Goal: Task Accomplishment & Management: Manage account settings

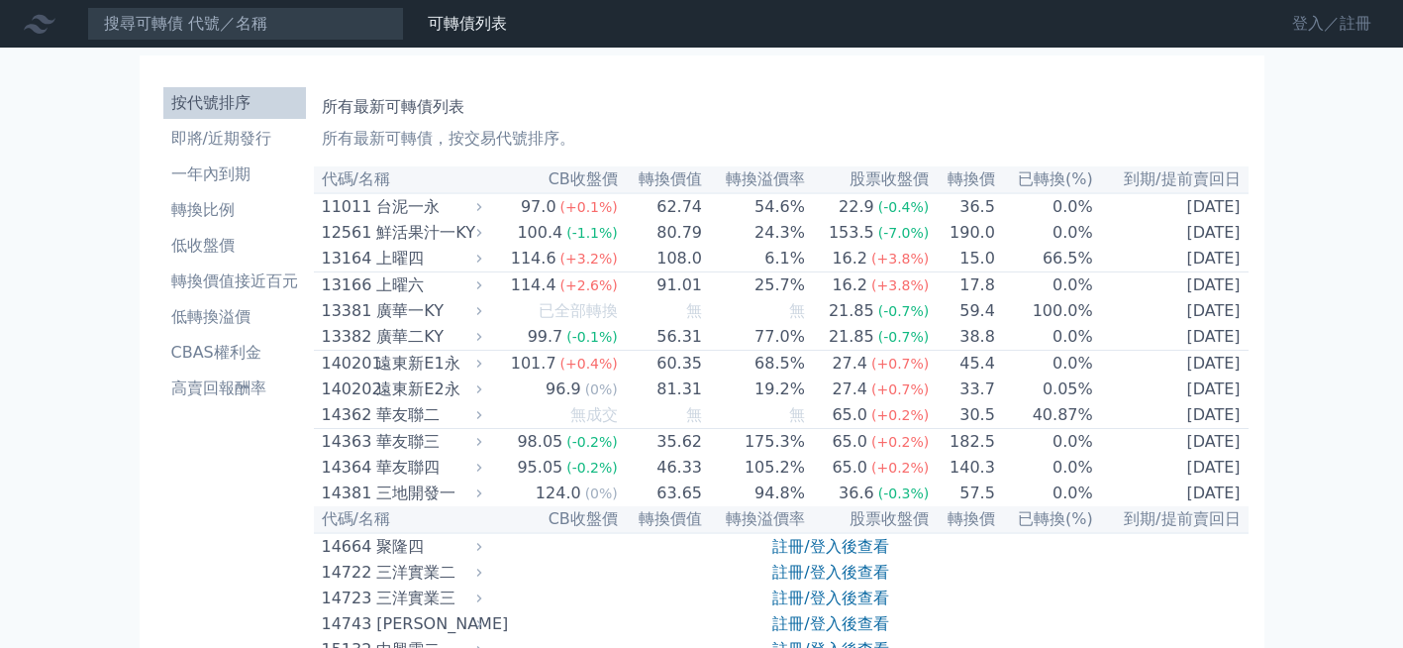
click at [1288, 26] on link "登入／註冊" at bounding box center [1332, 24] width 111 height 32
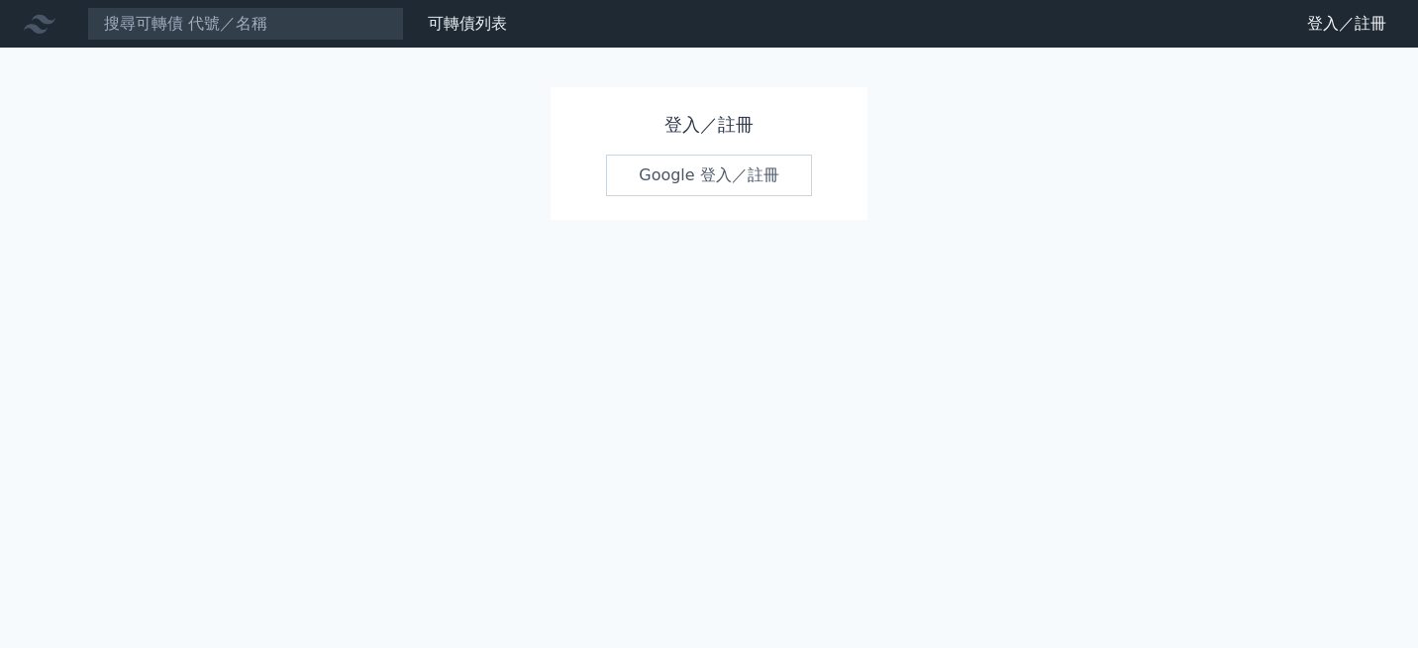
click at [701, 181] on link "Google 登入／註冊" at bounding box center [709, 176] width 206 height 42
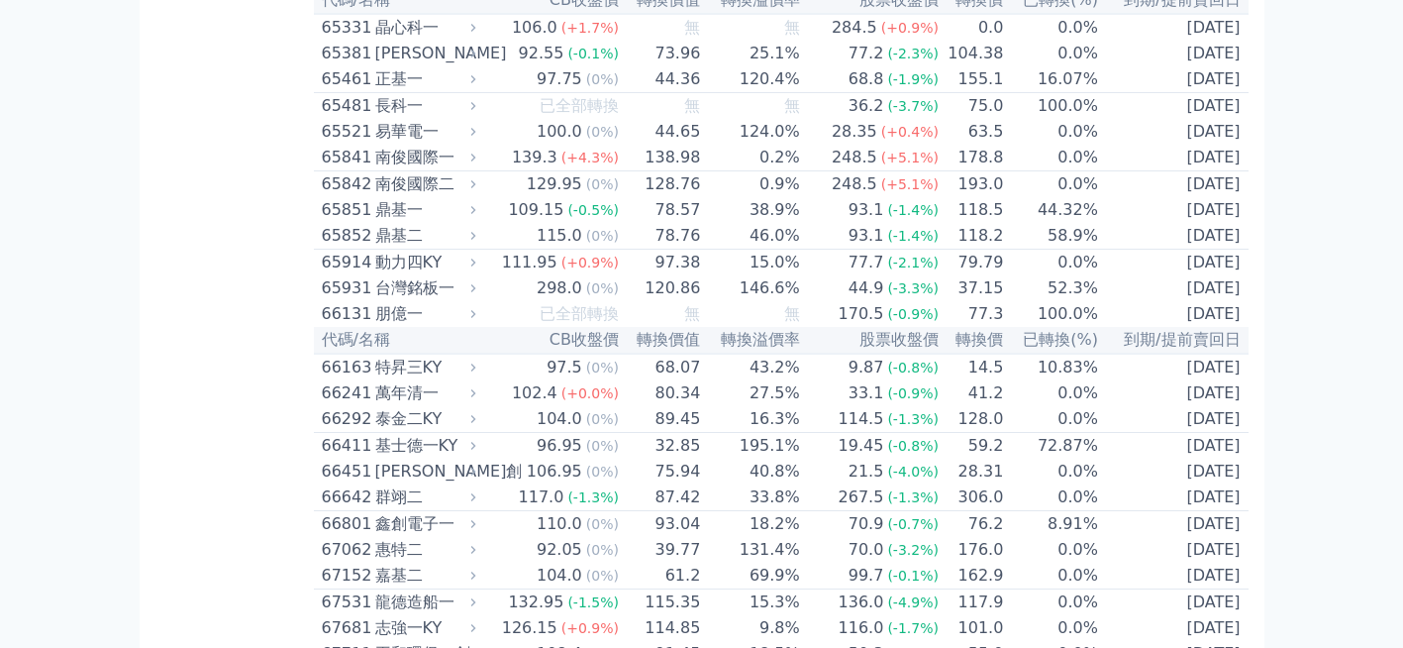
scroll to position [8710, 0]
